Goal: Find specific page/section: Find specific page/section

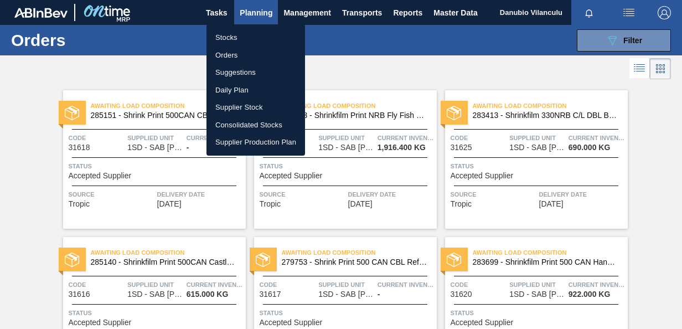
click at [244, 17] on div at bounding box center [341, 164] width 682 height 329
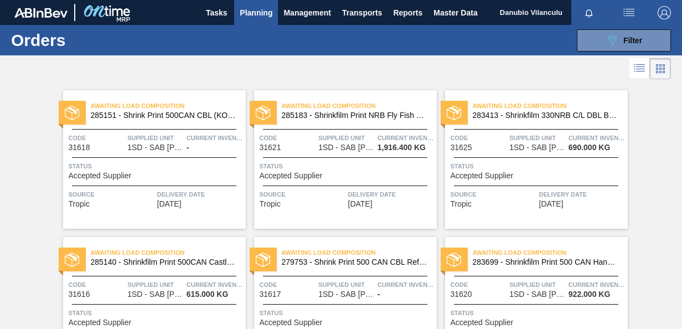
click at [541, 14] on span "Danubio Vilanculu" at bounding box center [531, 12] width 63 height 25
drag, startPoint x: 544, startPoint y: 15, endPoint x: 550, endPoint y: 22, distance: 9.0
click at [550, 22] on span "Danubio Vilanculu" at bounding box center [531, 12] width 63 height 25
drag, startPoint x: 550, startPoint y: 22, endPoint x: 533, endPoint y: 11, distance: 20.4
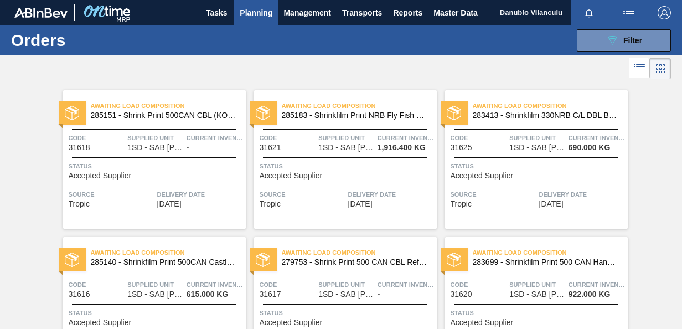
click at [533, 11] on span "Danubio Vilanculu" at bounding box center [531, 12] width 63 height 25
click at [643, 35] on button "089F7B8B-B2A5-4AFE-B5C0-19BA573D28AC Filter" at bounding box center [624, 40] width 94 height 22
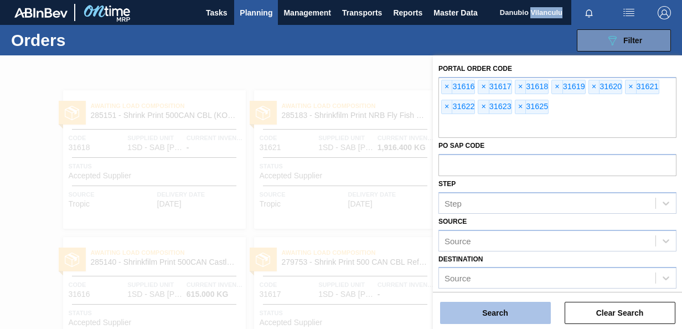
click at [486, 314] on button "Search" at bounding box center [495, 313] width 111 height 22
